Goal: Information Seeking & Learning: Learn about a topic

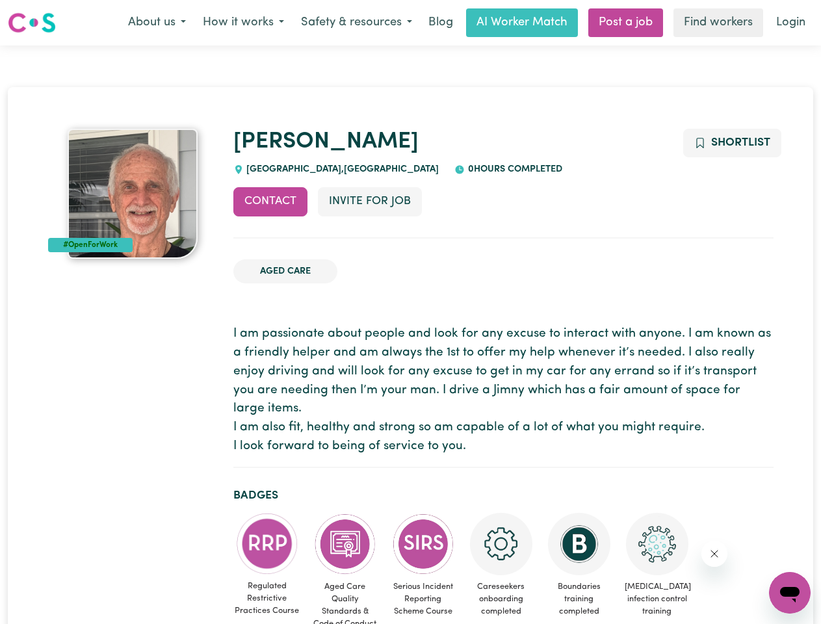
click at [157, 23] on button "About us" at bounding box center [157, 22] width 75 height 27
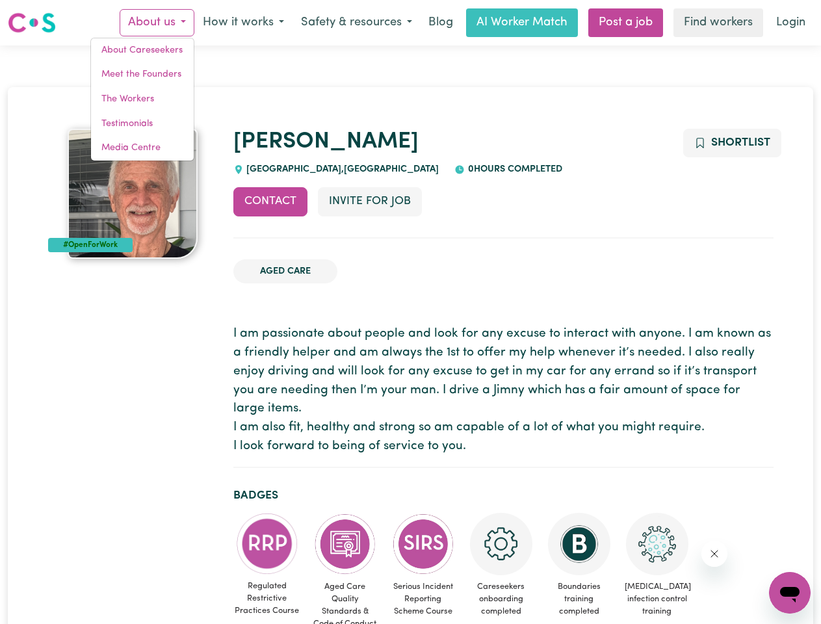
click at [242, 23] on button "How it works" at bounding box center [243, 22] width 98 height 27
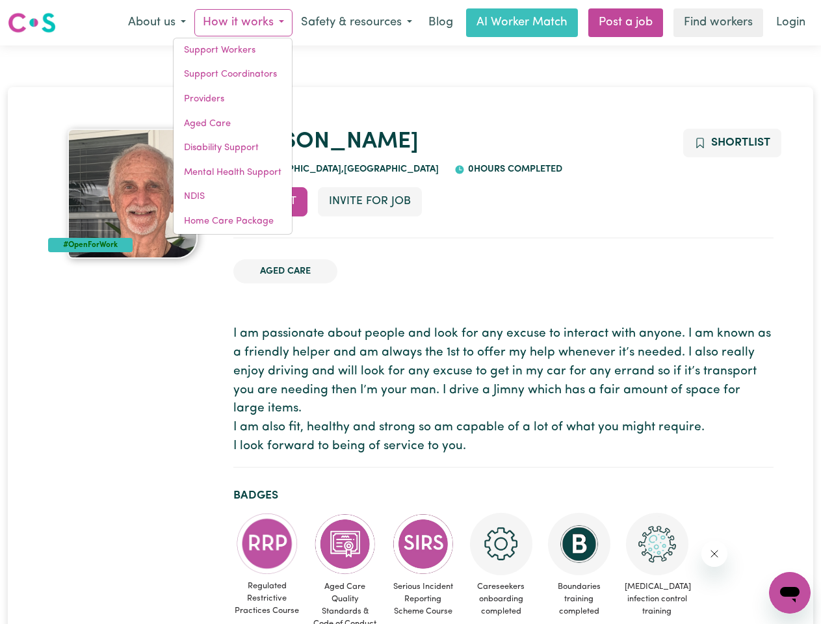
click at [356, 23] on button "Safety & resources" at bounding box center [357, 22] width 128 height 27
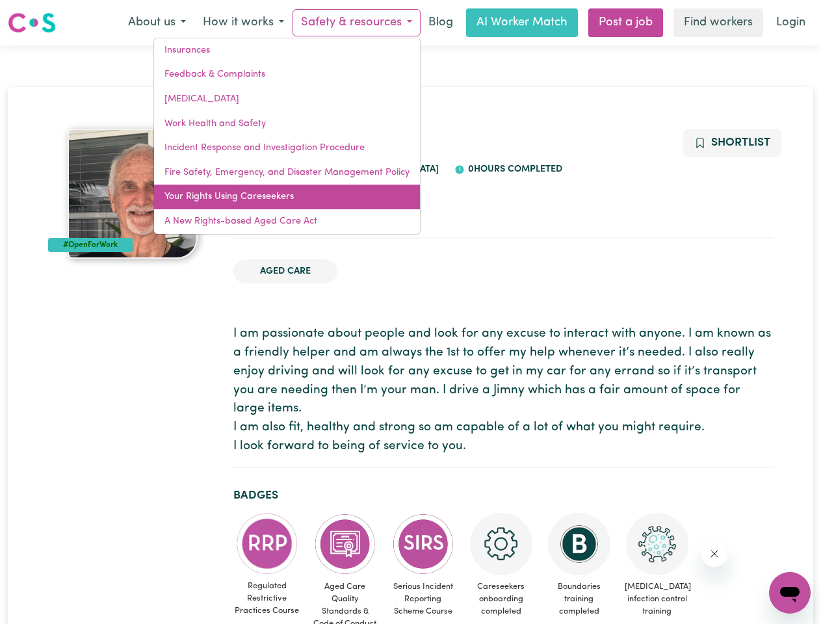
click at [270, 202] on link "Your Rights Using Careseekers" at bounding box center [287, 197] width 266 height 25
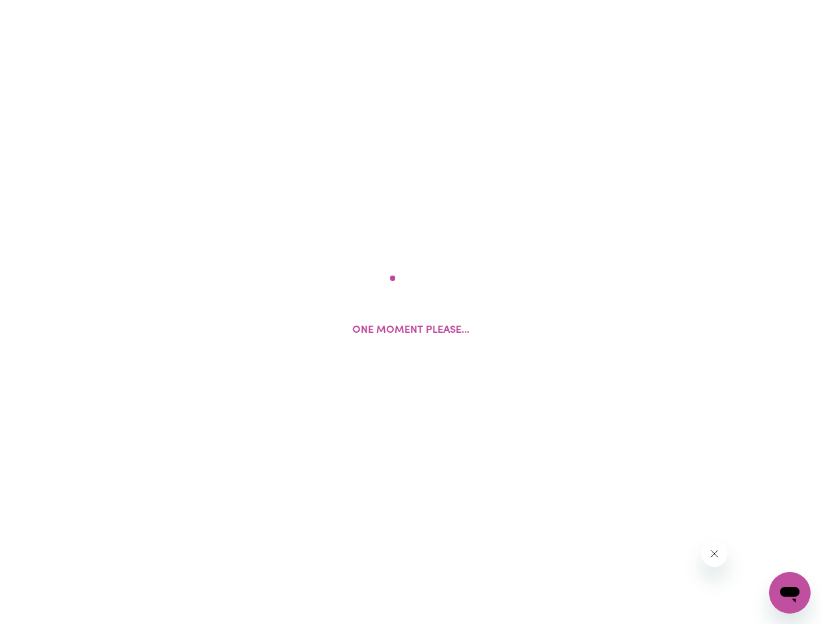
click at [369, 0] on html "One moment please..." at bounding box center [410, 0] width 821 height 0
click at [731, 0] on html at bounding box center [410, 0] width 821 height 0
click at [267, 0] on html at bounding box center [410, 0] width 821 height 0
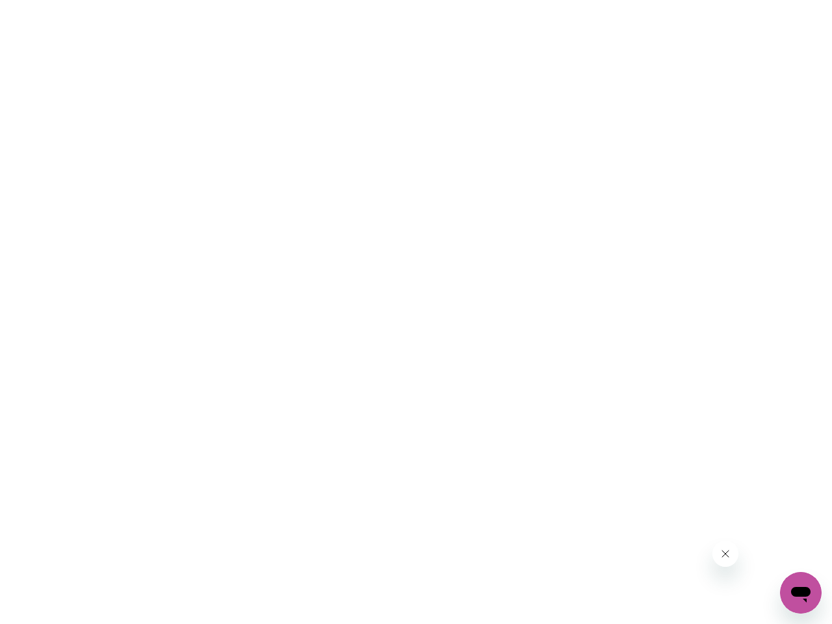
click at [345, 0] on html at bounding box center [416, 0] width 832 height 0
